Goal: Task Accomplishment & Management: Manage account settings

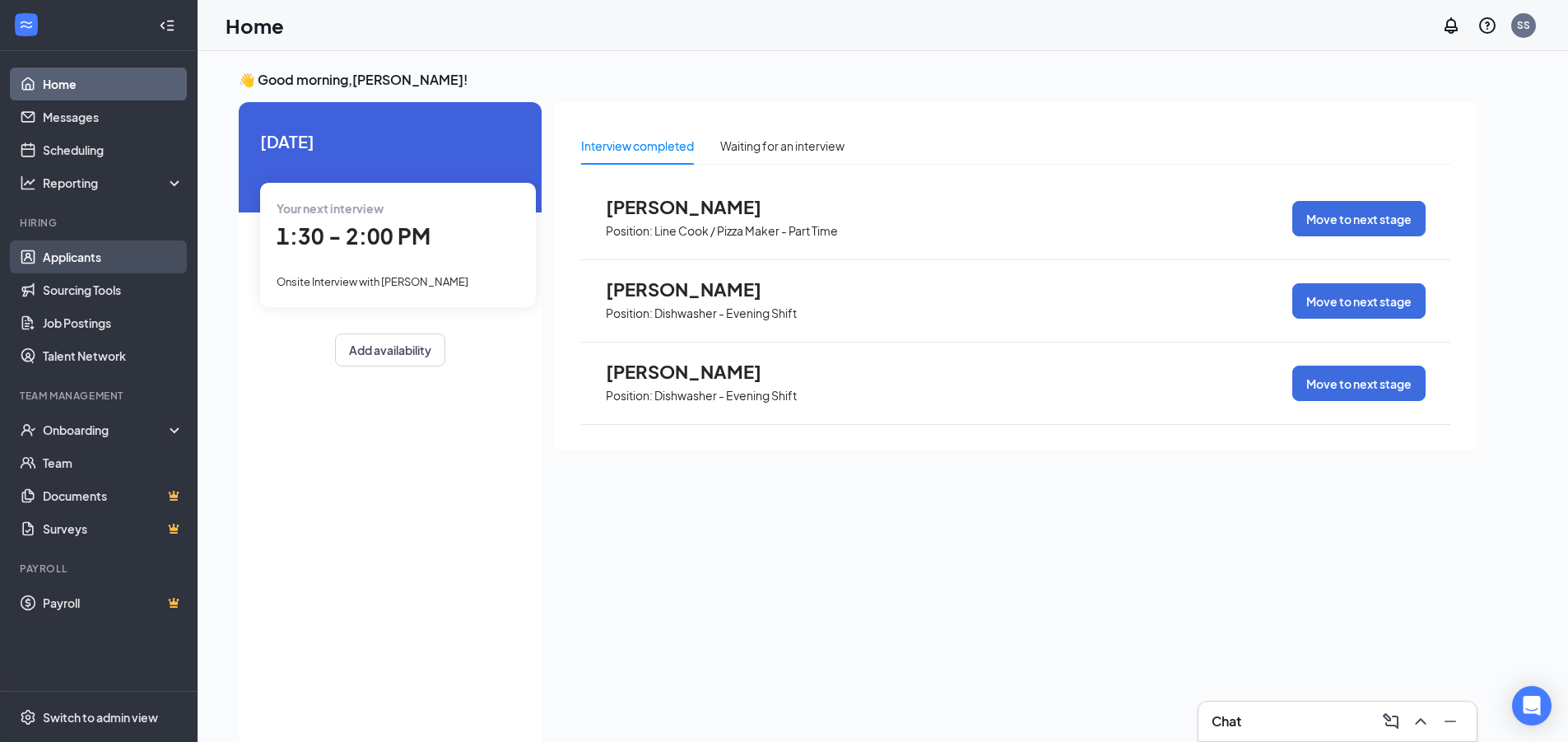
click at [67, 246] on link "Applicants" at bounding box center [113, 256] width 141 height 33
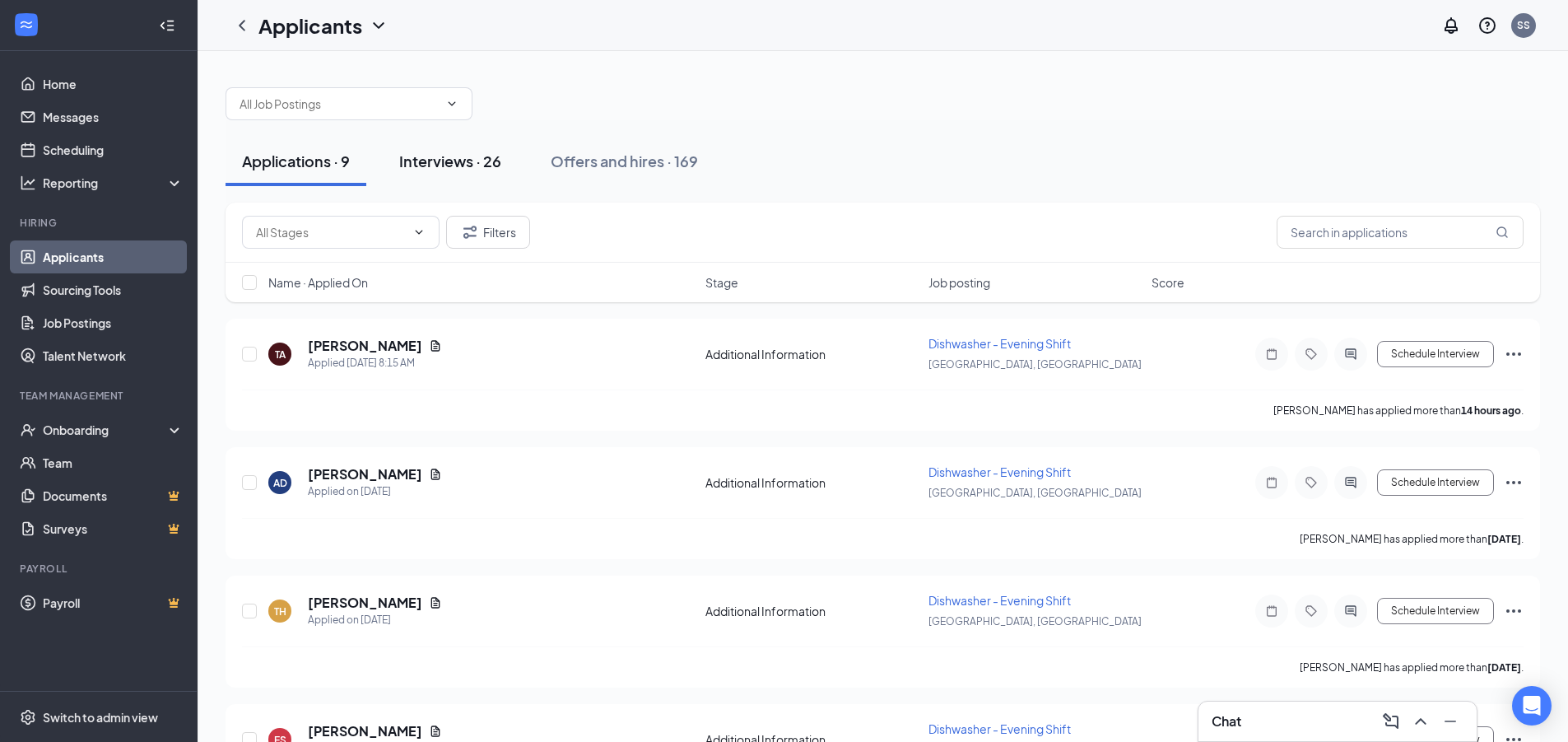
click at [430, 164] on div "Interviews · 26" at bounding box center [451, 161] width 102 height 21
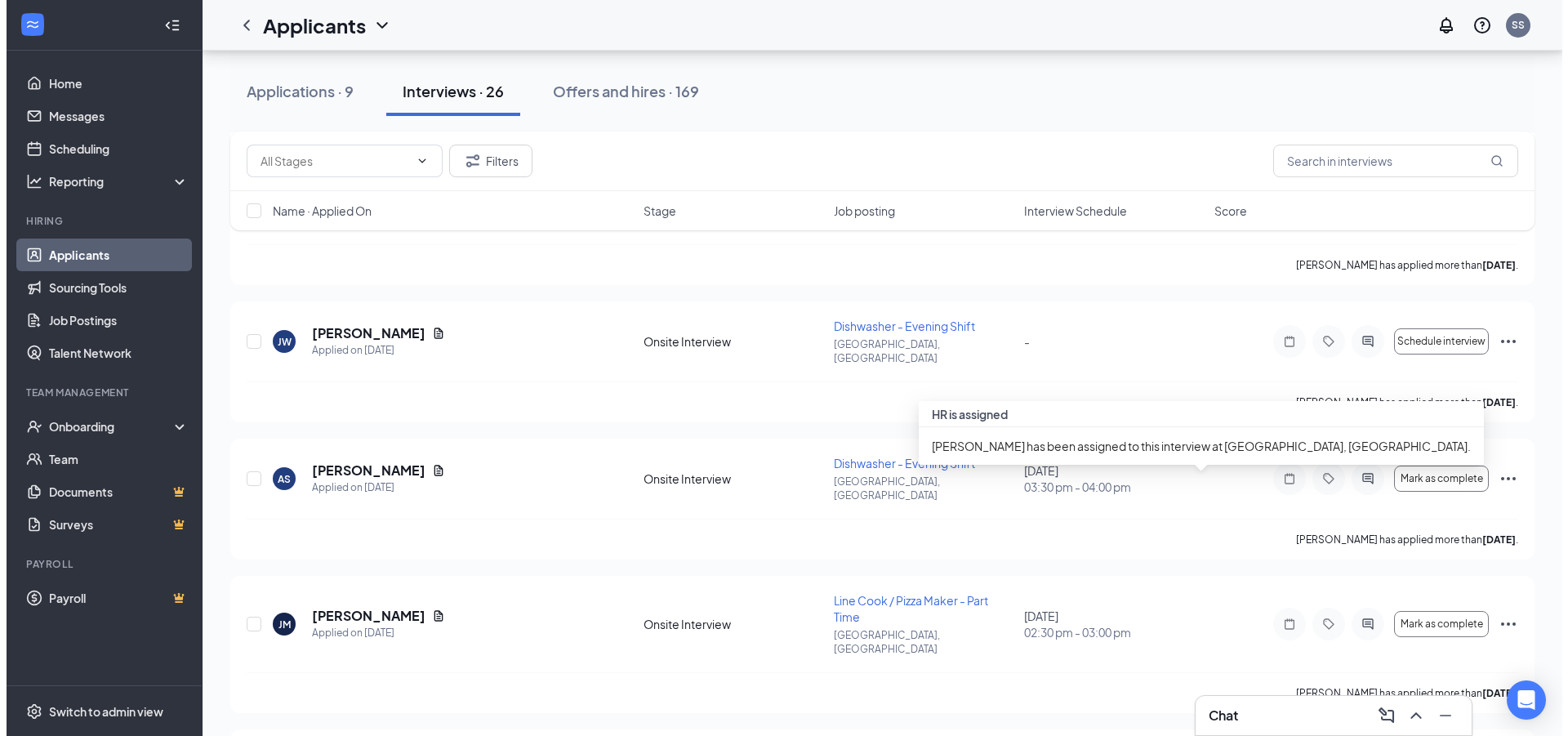
scroll to position [1144, 0]
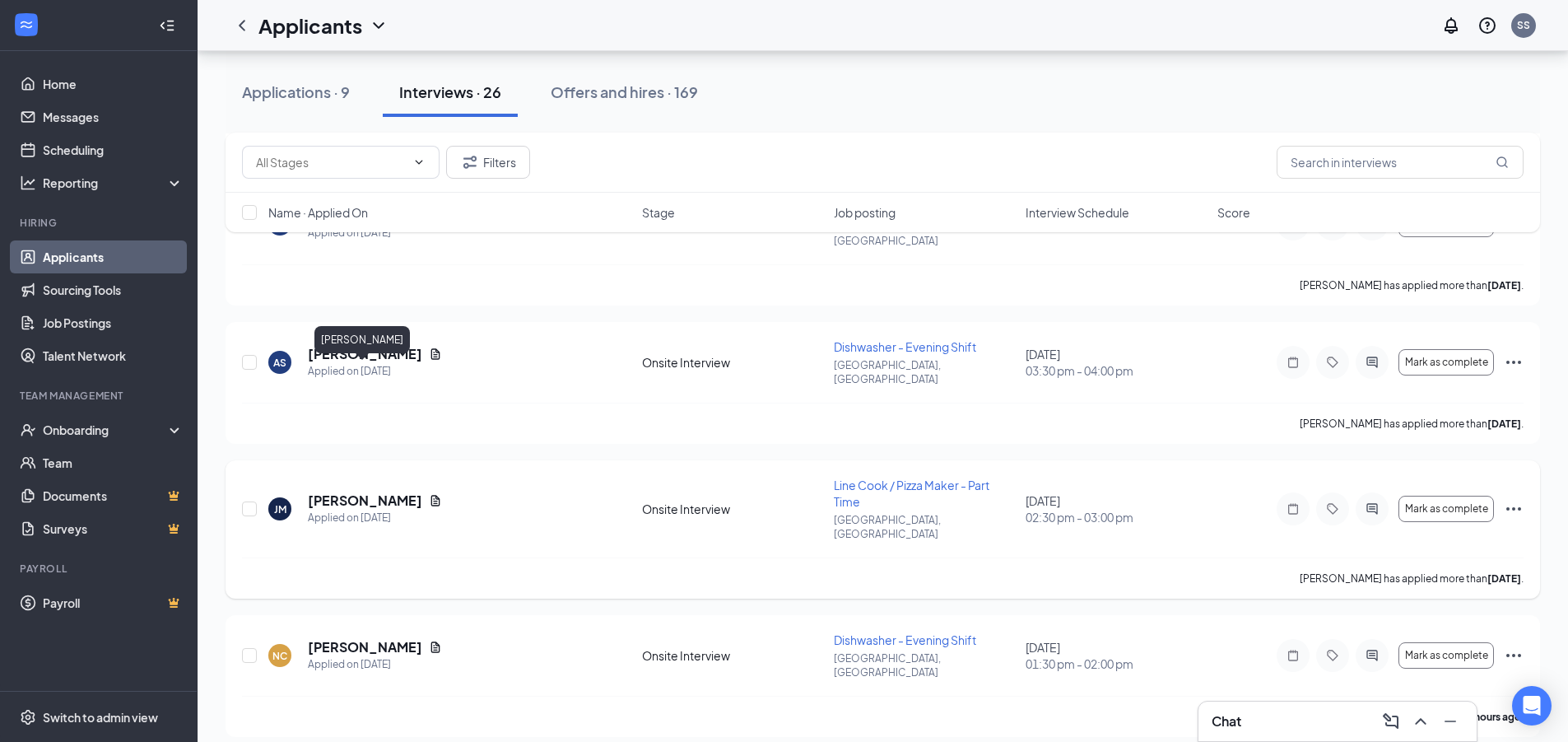
click at [355, 492] on h5 "[PERSON_NAME]" at bounding box center [365, 501] width 115 height 18
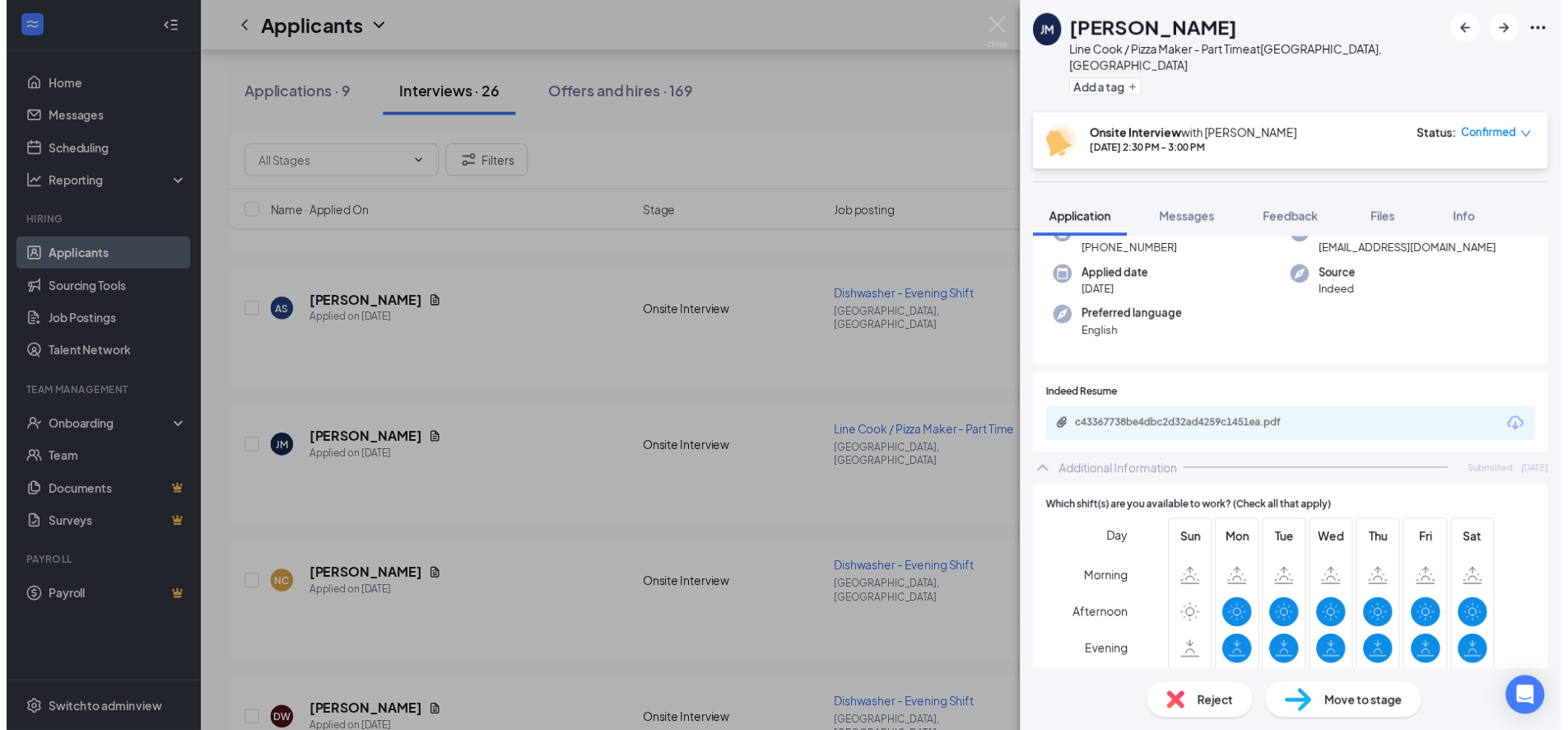
scroll to position [112, 0]
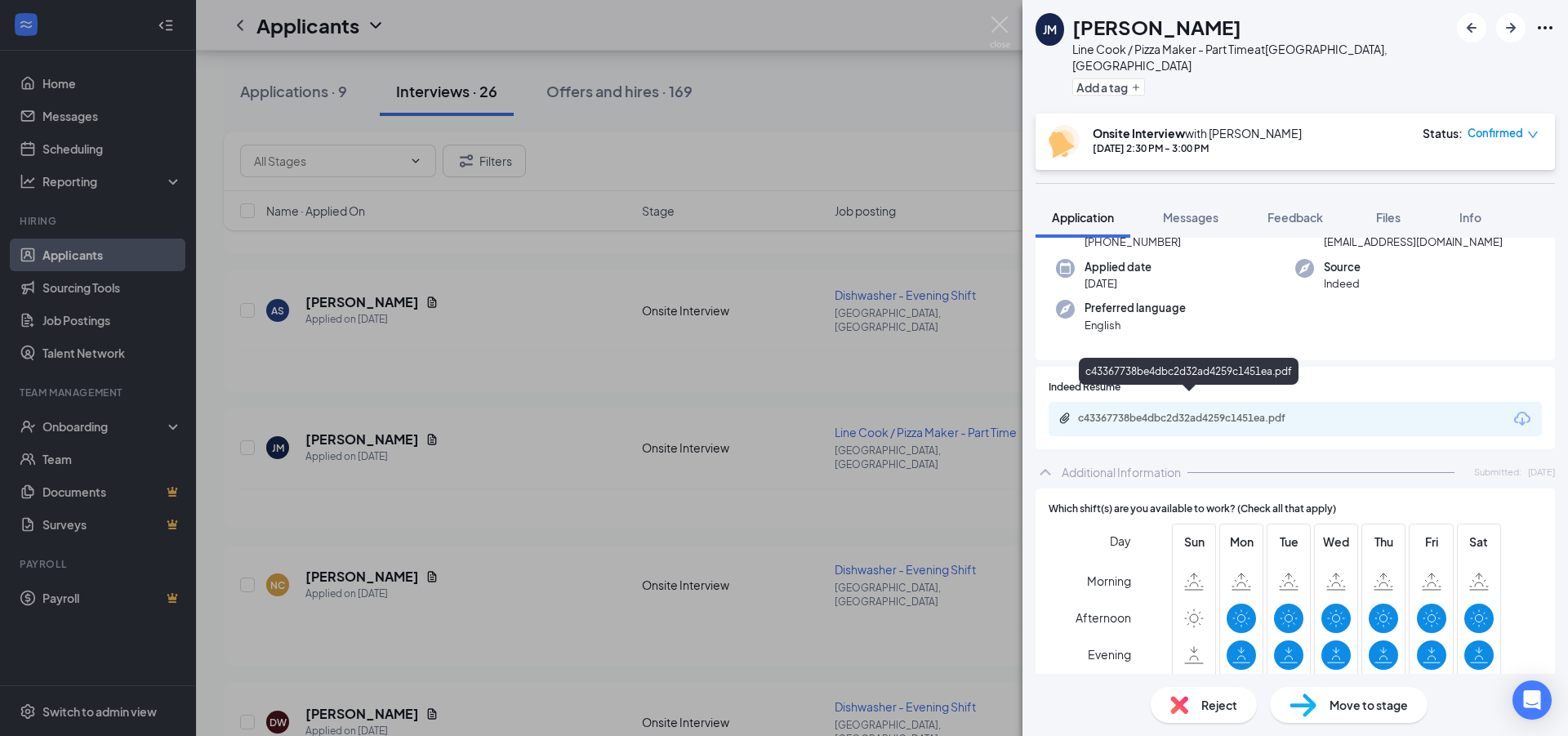
click at [1168, 412] on div "c43367738be4dbc2d32ad4259c1451ea.pdf" at bounding box center [1191, 417] width 228 height 13
click at [1000, 23] on img at bounding box center [1000, 33] width 21 height 32
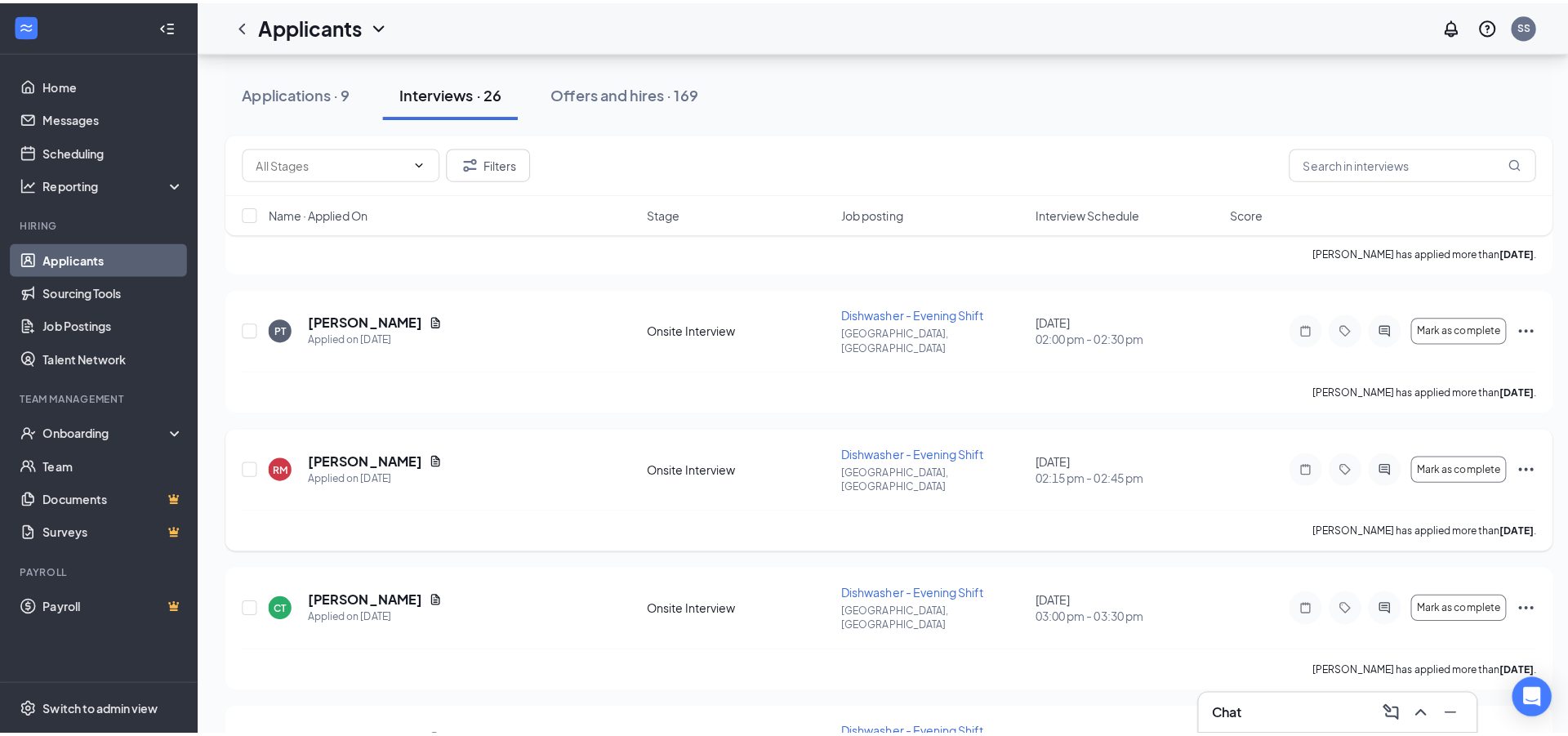
scroll to position [1715, 0]
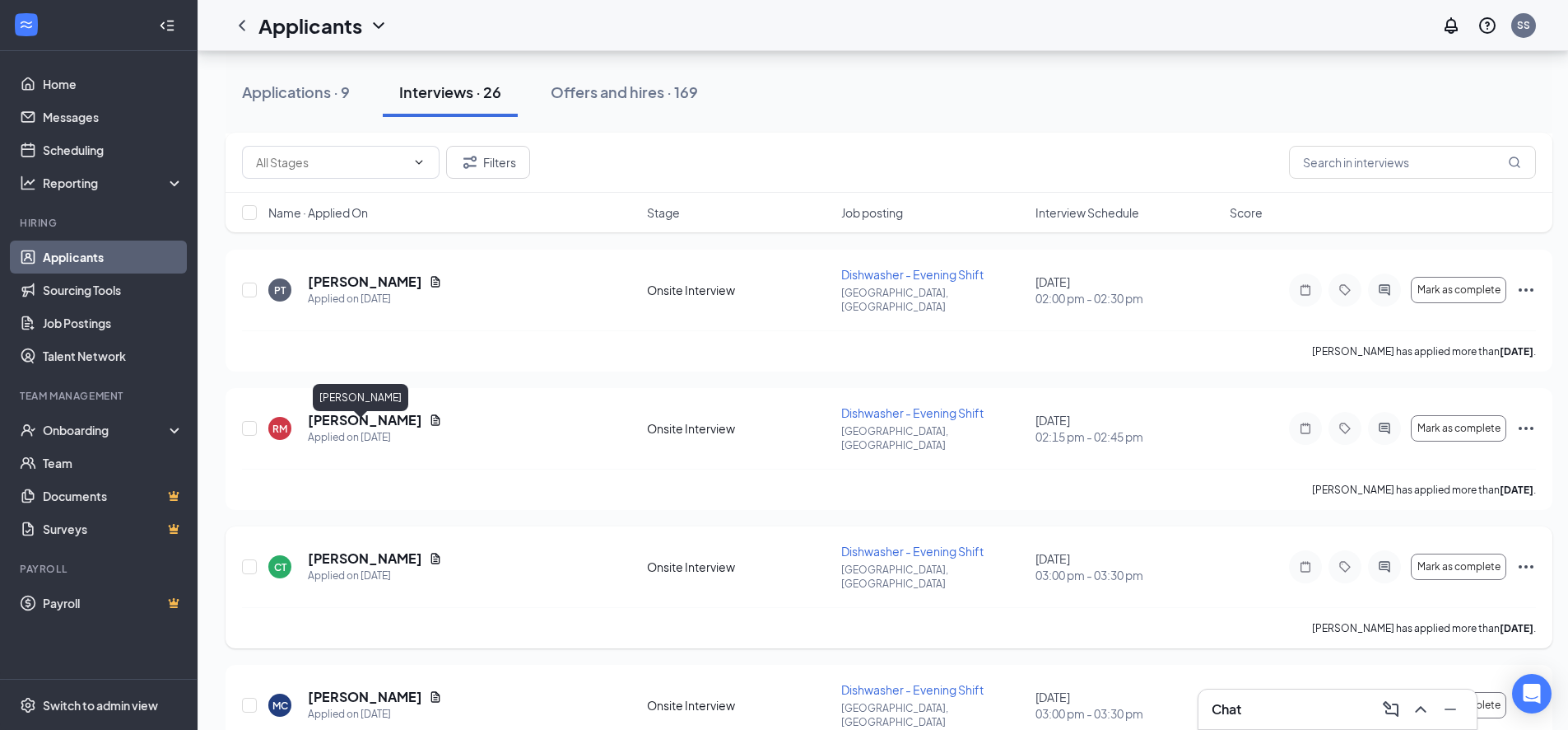
click at [367, 549] on h5 "[PERSON_NAME]" at bounding box center [365, 558] width 115 height 18
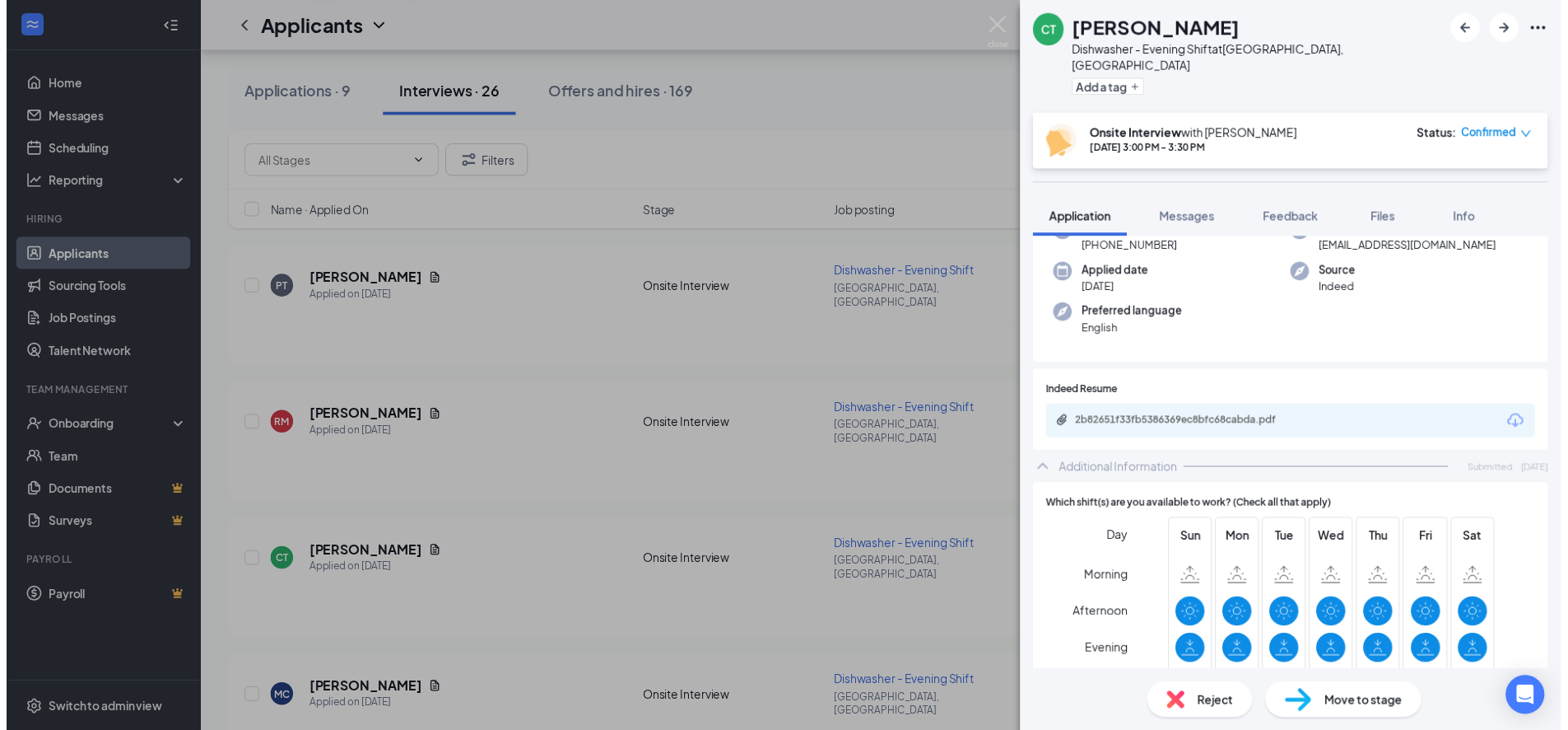
scroll to position [114, 0]
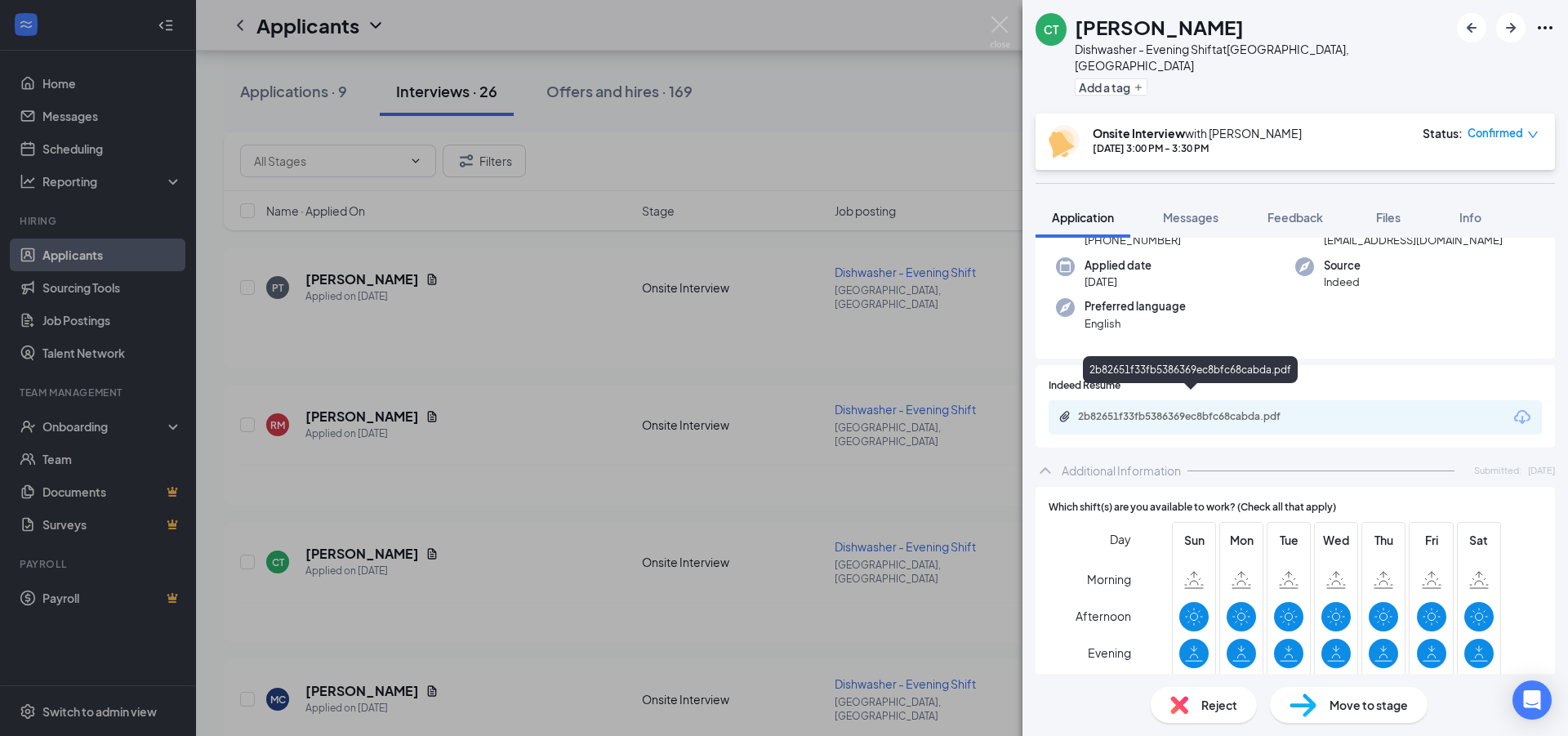
click at [1108, 411] on div "2b82651f33fb5386369ec8bfc68cabda.pdf" at bounding box center [1191, 416] width 228 height 13
click at [996, 17] on img at bounding box center [1000, 33] width 21 height 32
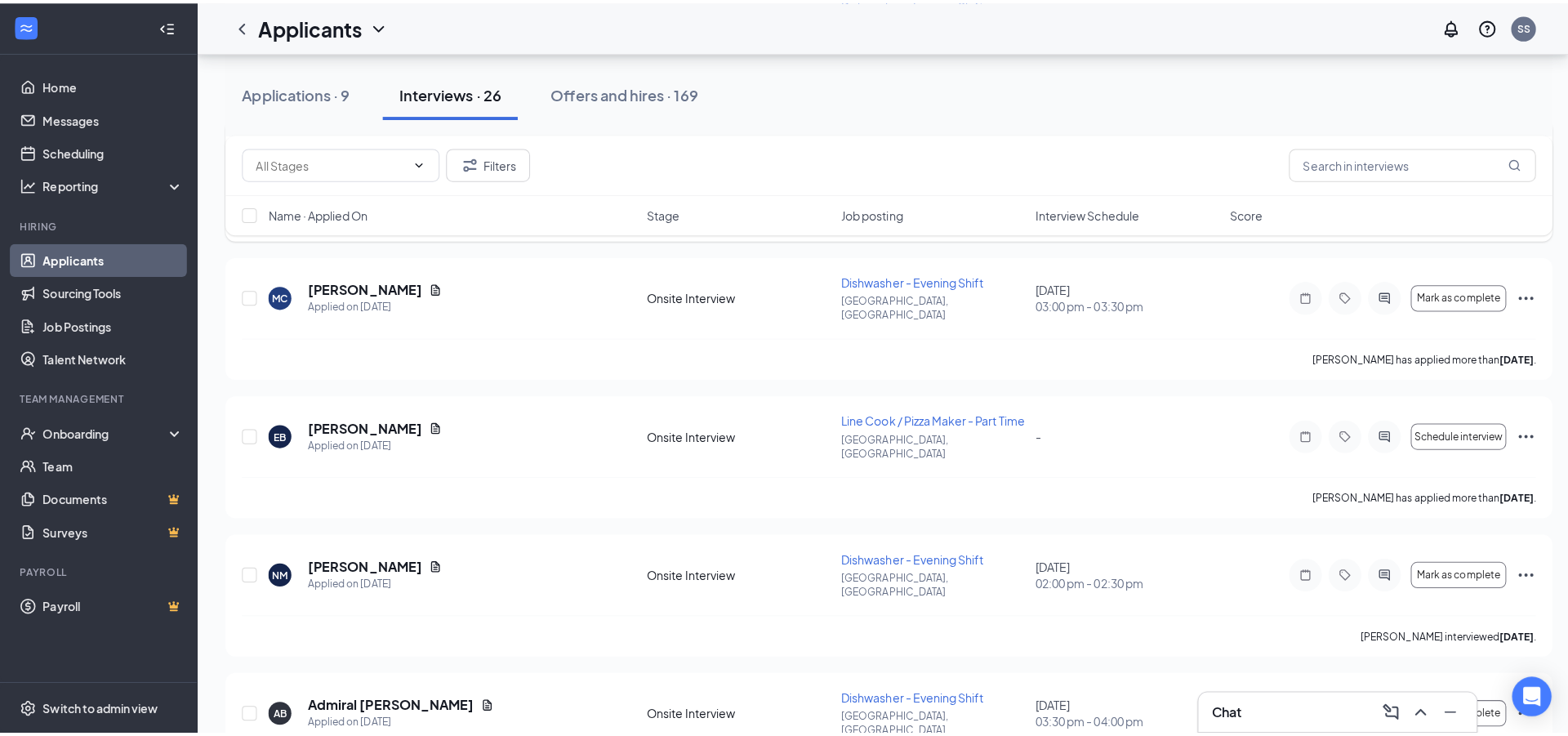
scroll to position [2124, 0]
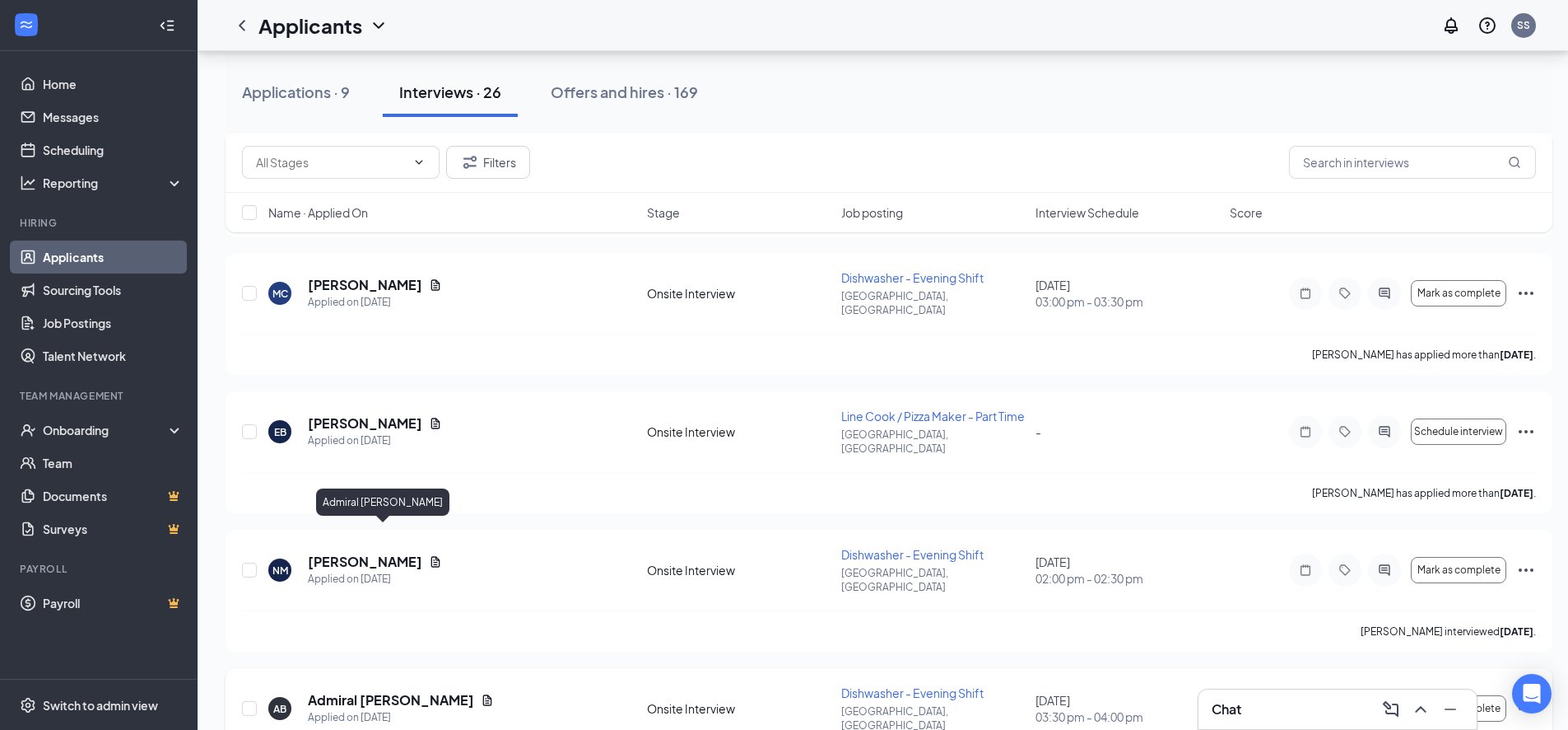
click at [338, 691] on h5 "Admiral [PERSON_NAME]" at bounding box center [391, 700] width 166 height 18
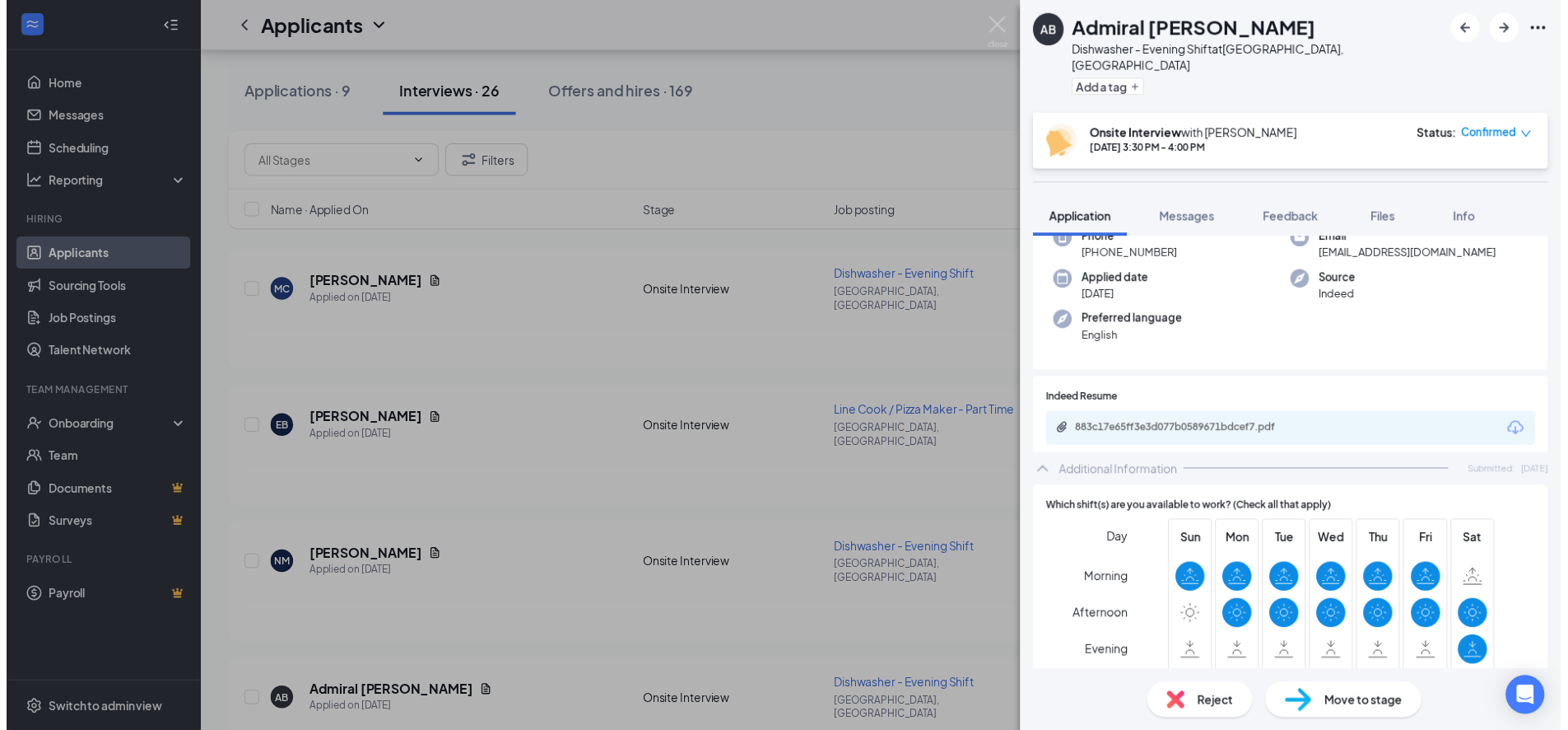
scroll to position [107, 0]
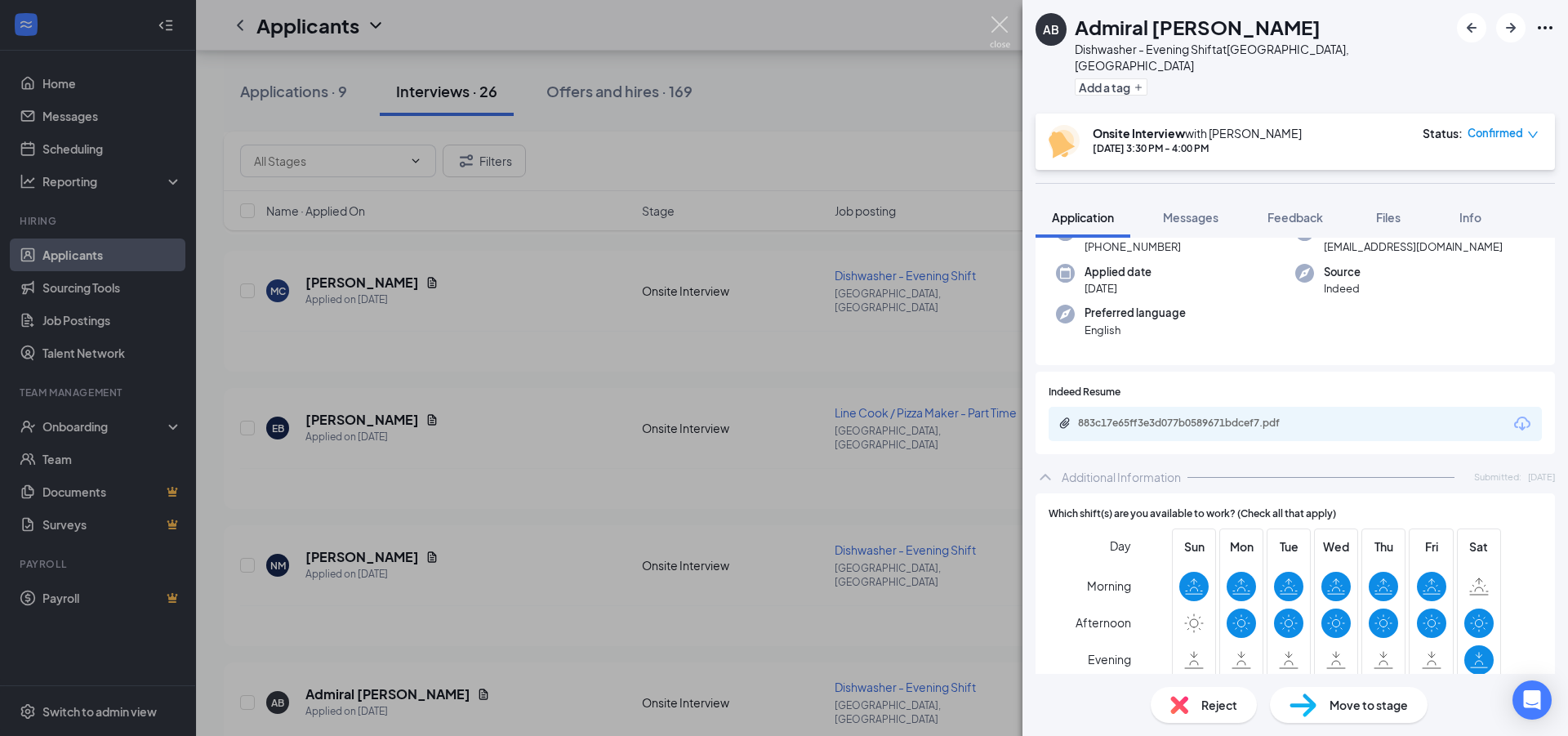
click at [1000, 18] on img at bounding box center [1000, 33] width 21 height 32
